Goal: Use online tool/utility: Utilize a website feature to perform a specific function

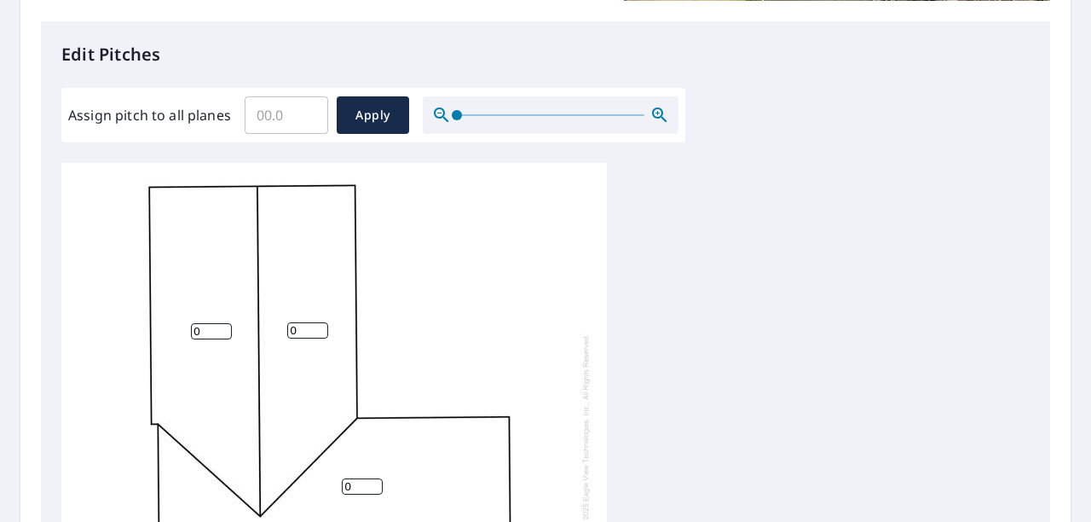
scroll to position [477, 0]
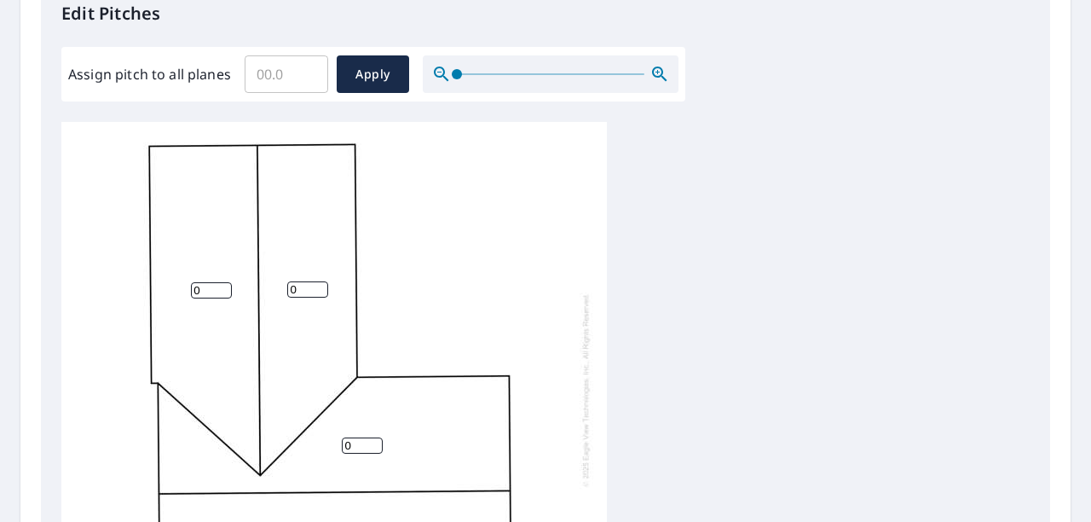
click at [280, 80] on input "Assign pitch to all planes" at bounding box center [287, 74] width 84 height 48
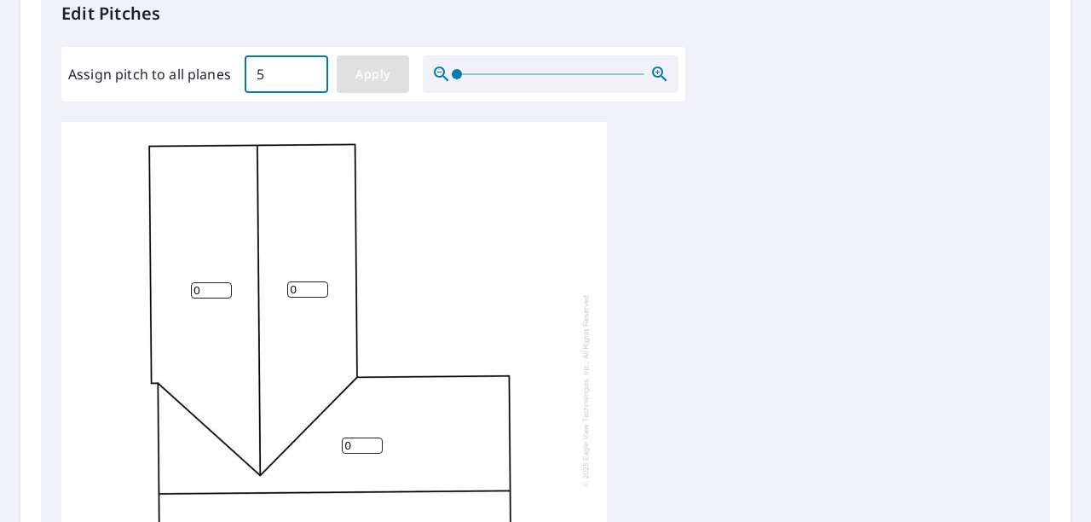
type input "5"
click at [379, 70] on span "Apply" at bounding box center [372, 74] width 45 height 21
type input "5"
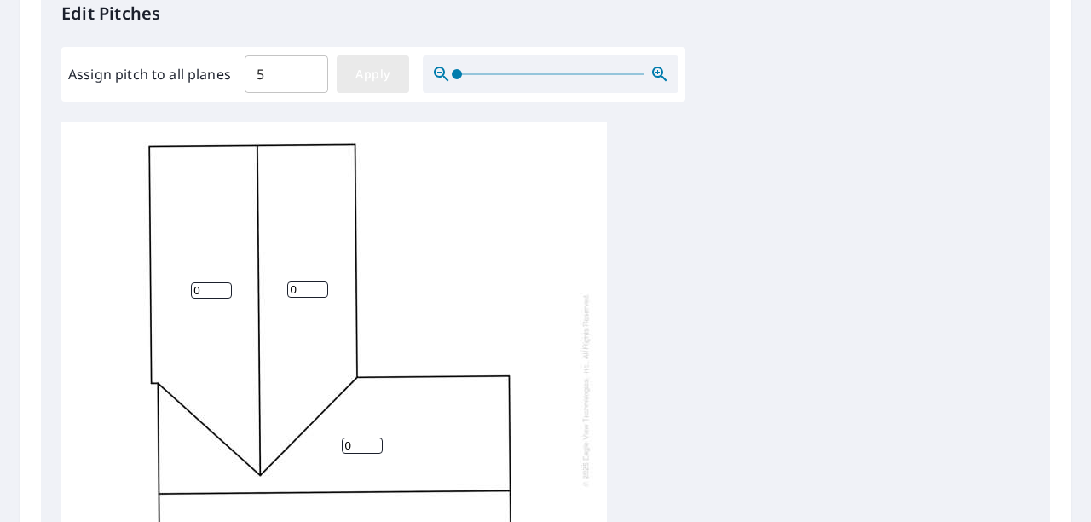
type input "5"
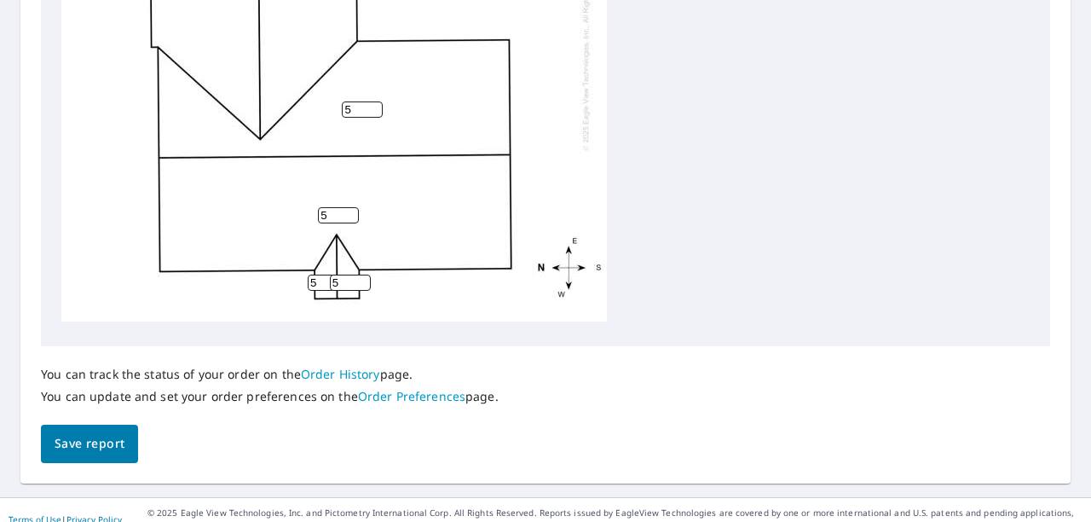
scroll to position [827, 0]
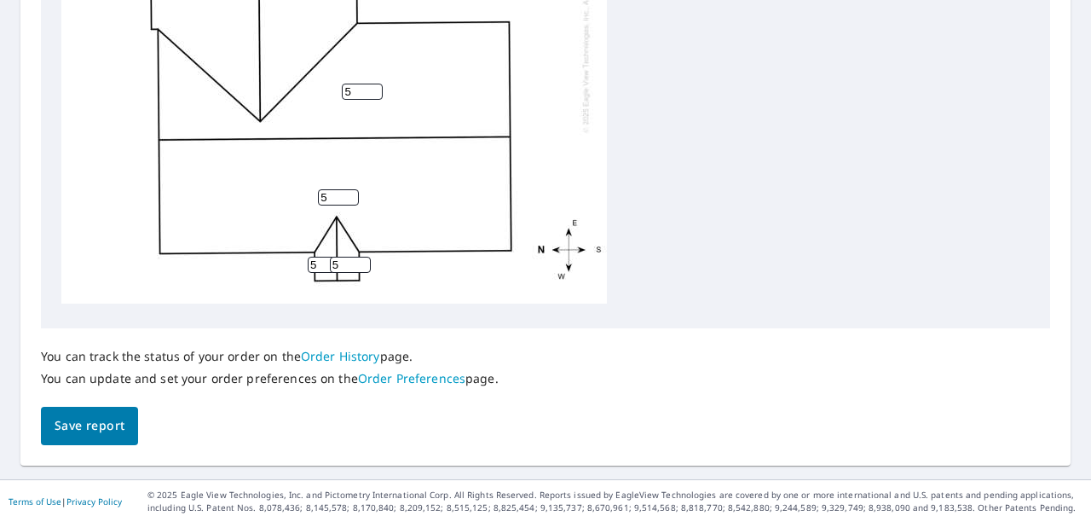
click at [123, 424] on span "Save report" at bounding box center [90, 425] width 70 height 21
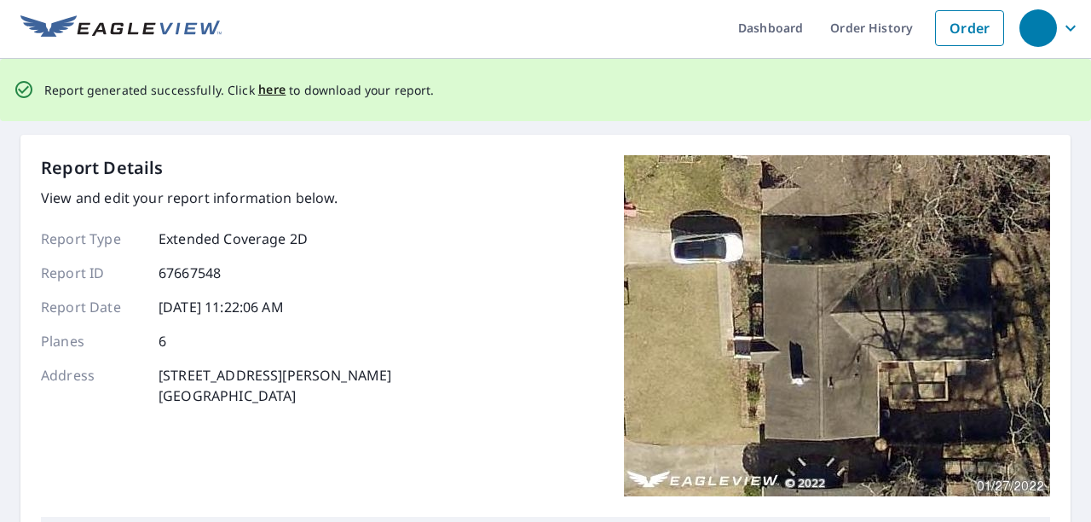
scroll to position [0, 0]
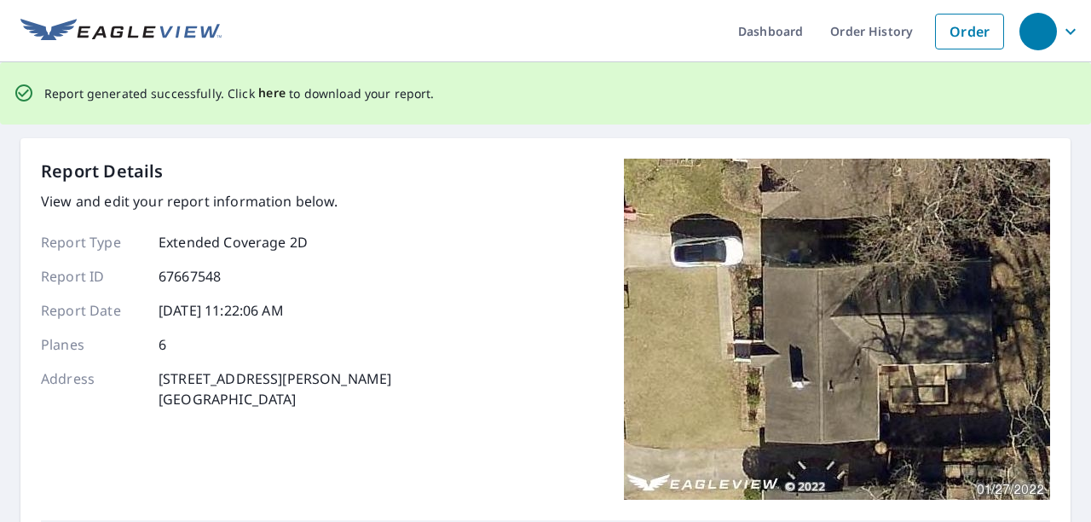
click at [260, 95] on span "here" at bounding box center [272, 93] width 28 height 21
